Goal: Find specific page/section: Find specific page/section

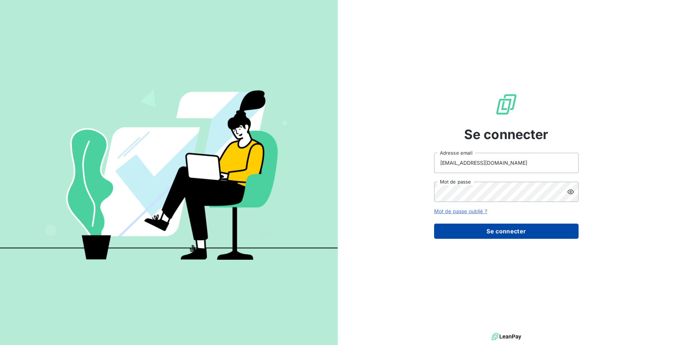
click at [499, 231] on button "Se connecter" at bounding box center [506, 230] width 144 height 15
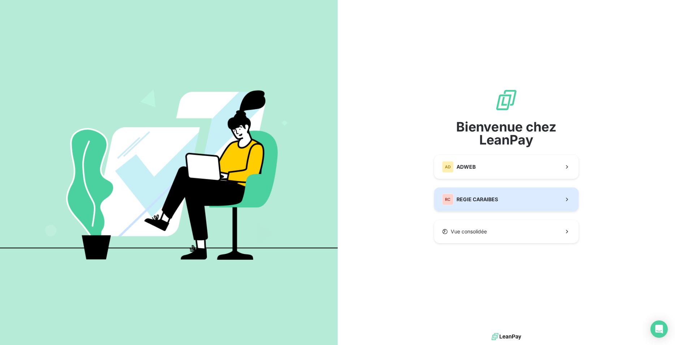
click at [453, 201] on div "RC" at bounding box center [448, 200] width 12 height 12
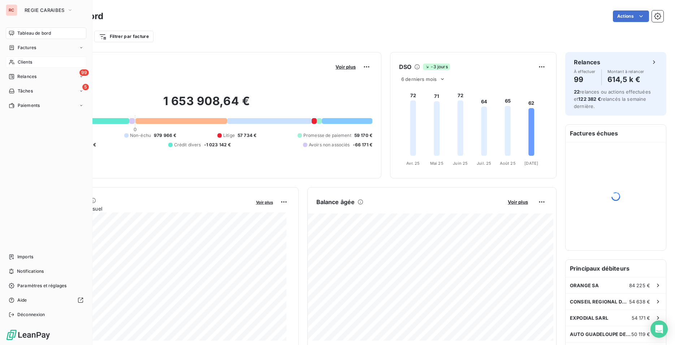
click at [26, 62] on span "Clients" at bounding box center [25, 62] width 14 height 6
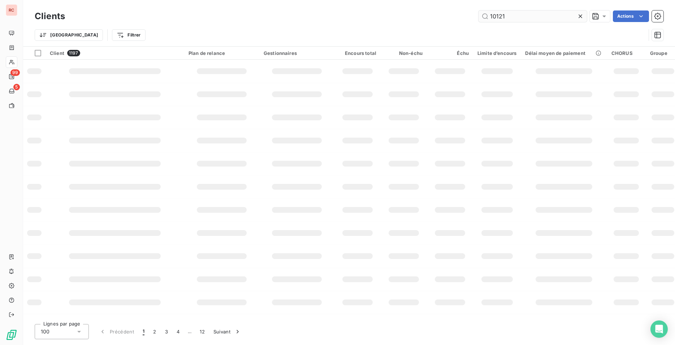
type input "10121"
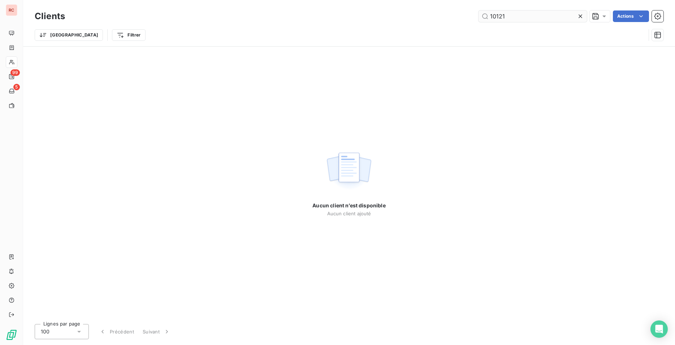
drag, startPoint x: 533, startPoint y: 16, endPoint x: 452, endPoint y: 14, distance: 81.3
click at [478, 14] on input "10121" at bounding box center [532, 16] width 108 height 12
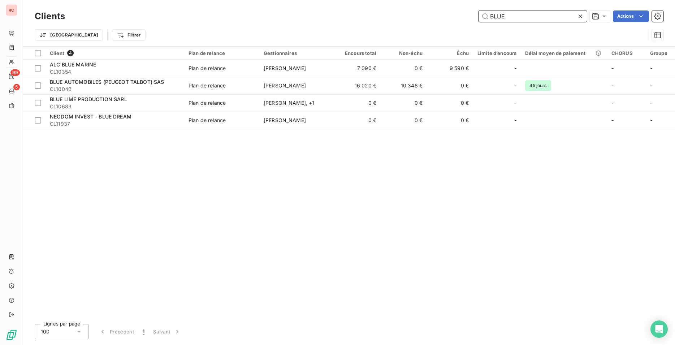
drag, startPoint x: 459, startPoint y: 21, endPoint x: 444, endPoint y: 22, distance: 14.8
click at [478, 22] on input "BLUE" at bounding box center [532, 16] width 108 height 12
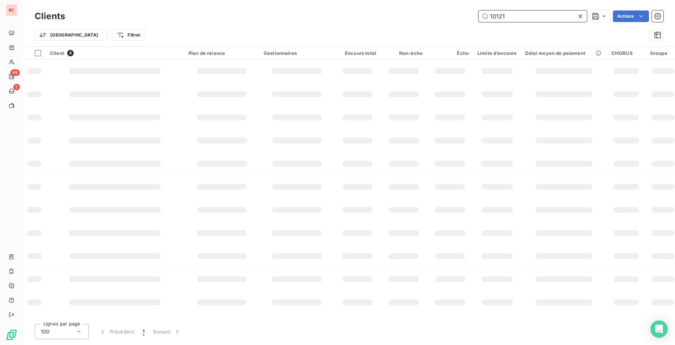
type input "10121"
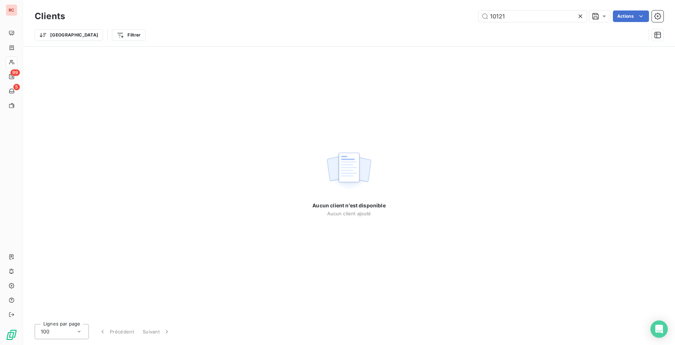
click at [579, 19] on icon at bounding box center [580, 16] width 7 height 7
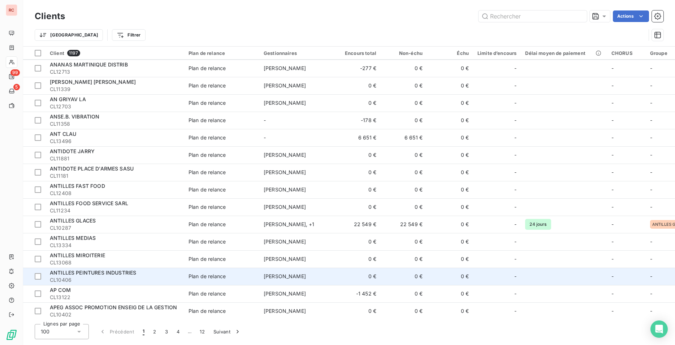
scroll to position [921, 0]
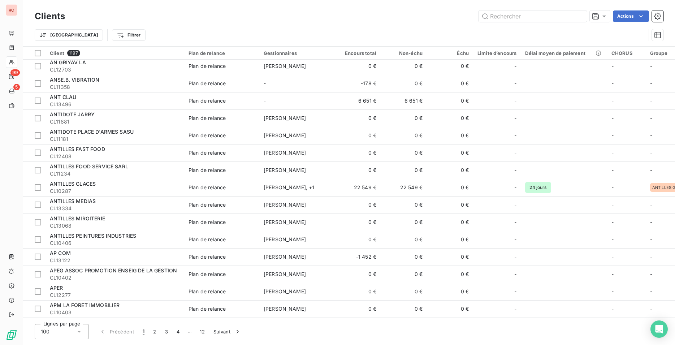
click at [83, 329] on div "100" at bounding box center [62, 331] width 54 height 15
click at [81, 316] on li "100" at bounding box center [62, 315] width 54 height 13
click at [83, 331] on div "100" at bounding box center [62, 331] width 54 height 15
